Goal: Task Accomplishment & Management: Manage account settings

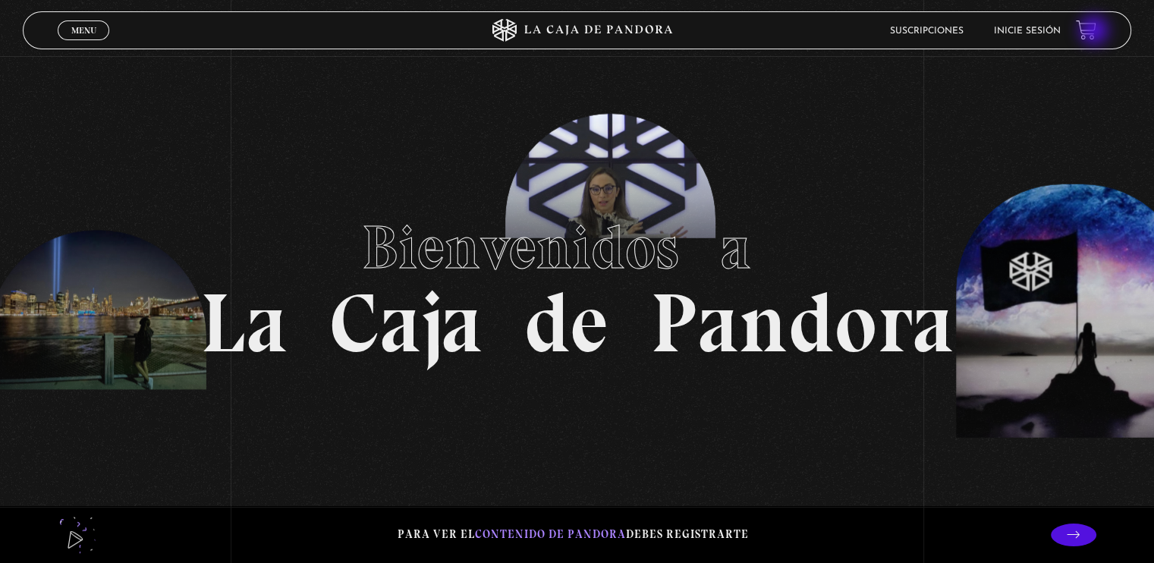
click at [1095, 32] on link at bounding box center [1086, 30] width 20 height 20
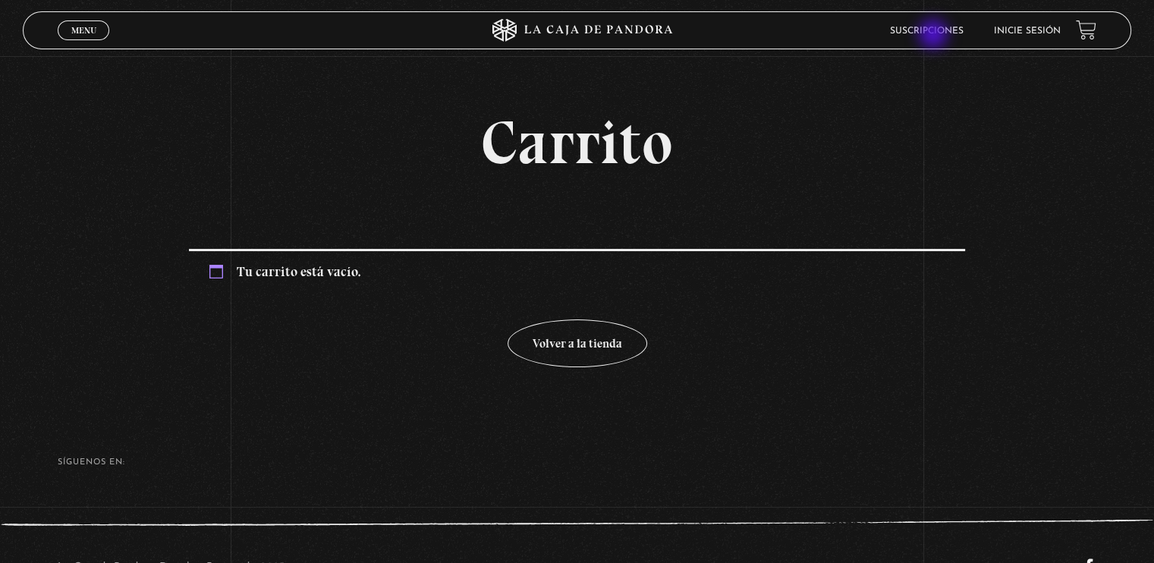
click at [935, 36] on li "Suscripciones" at bounding box center [927, 31] width 74 height 24
click at [934, 25] on li "Suscripciones" at bounding box center [927, 31] width 74 height 24
click at [938, 30] on link "Suscripciones" at bounding box center [927, 31] width 74 height 9
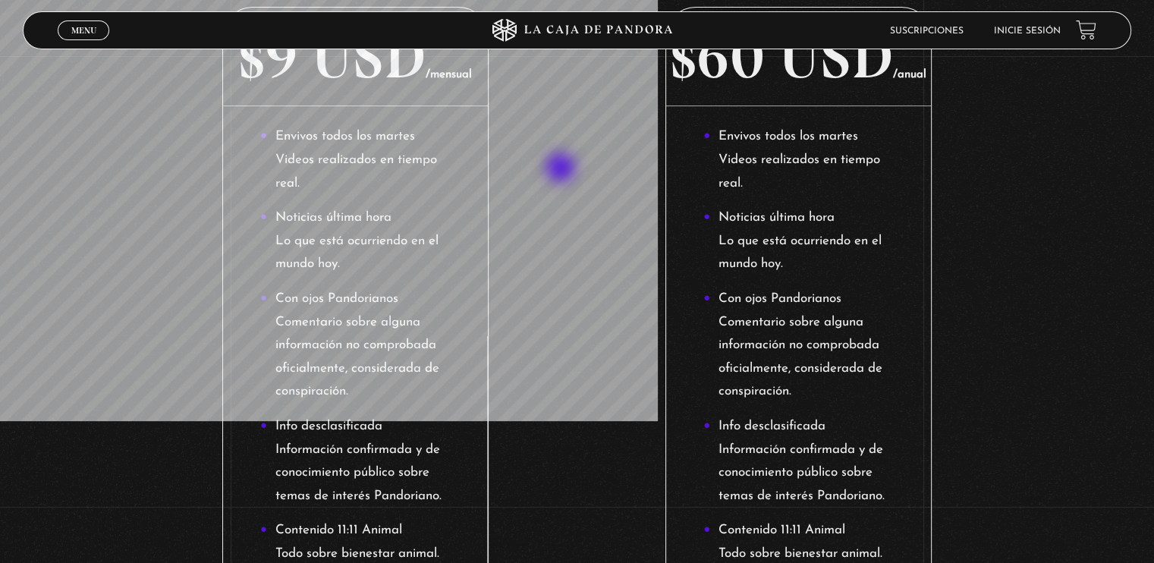
scroll to position [369, 0]
